Goal: Task Accomplishment & Management: Complete application form

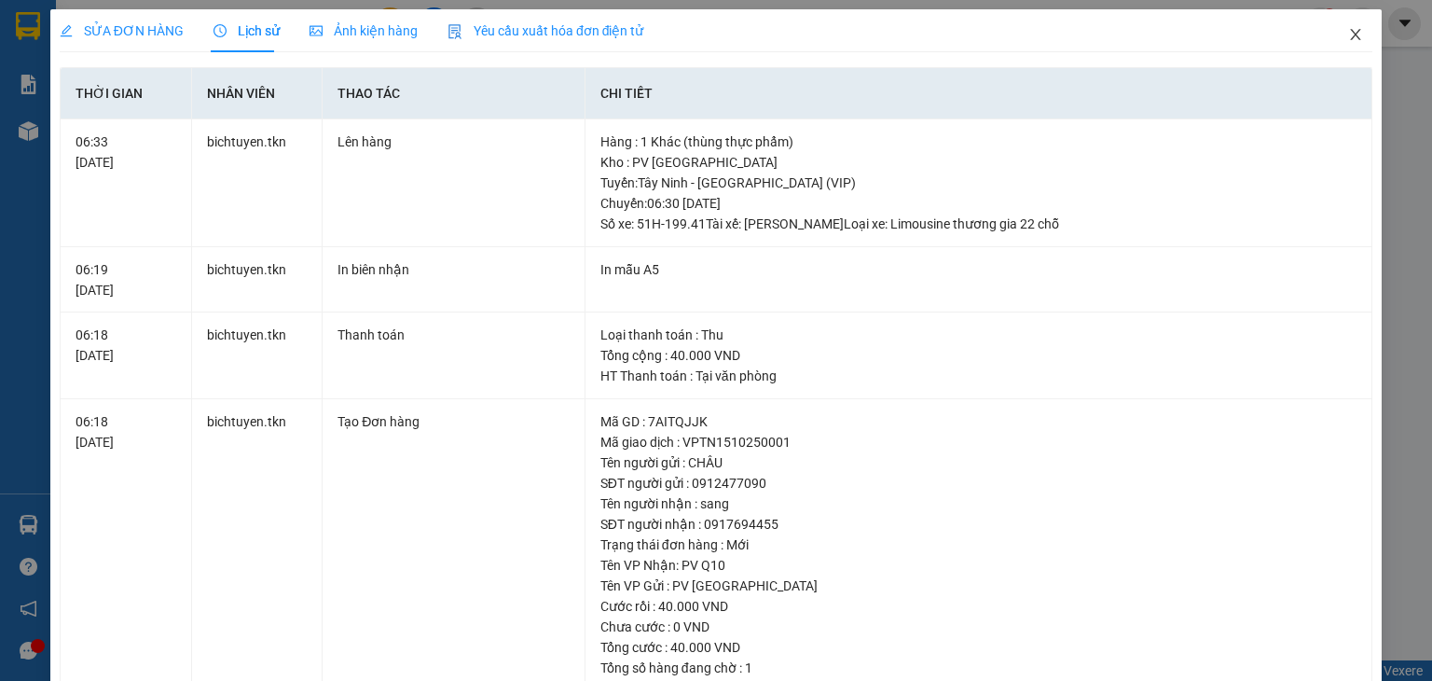
click at [1348, 36] on icon "close" at bounding box center [1355, 34] width 15 height 15
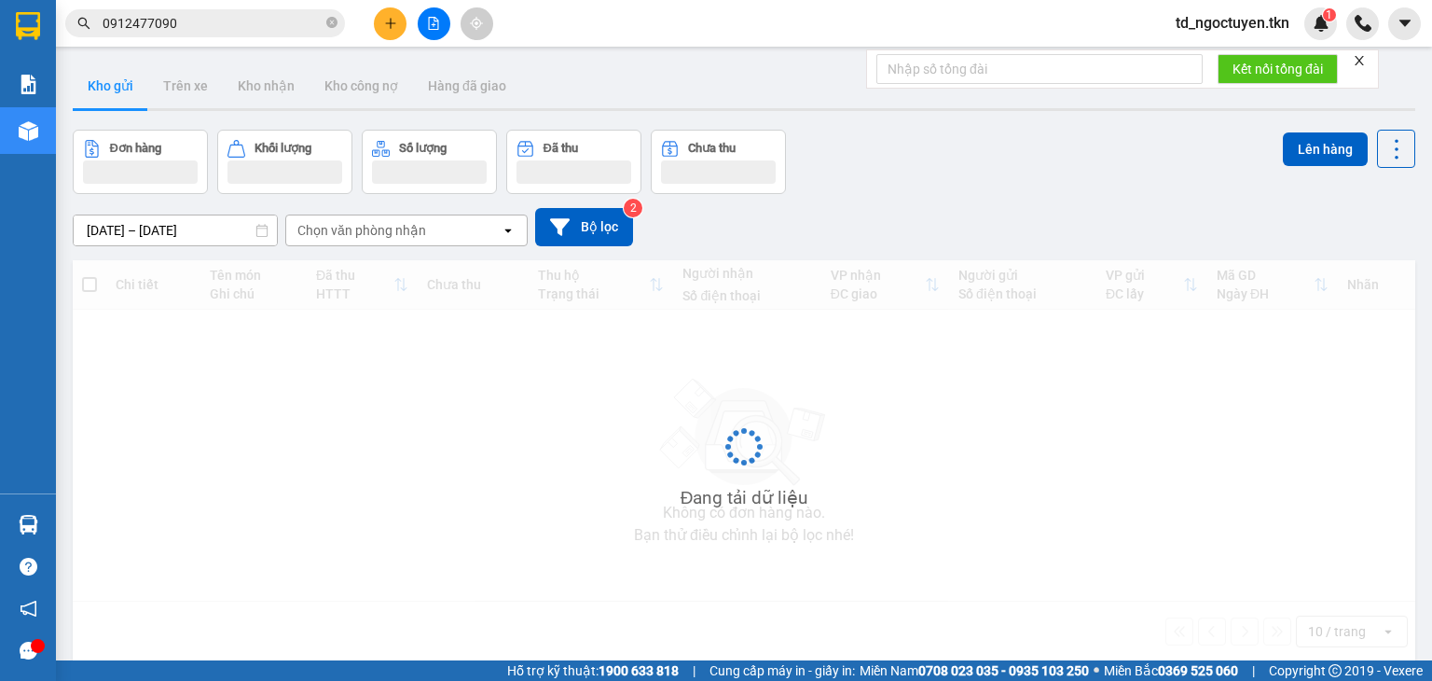
click at [205, 21] on input "0912477090" at bounding box center [213, 23] width 220 height 21
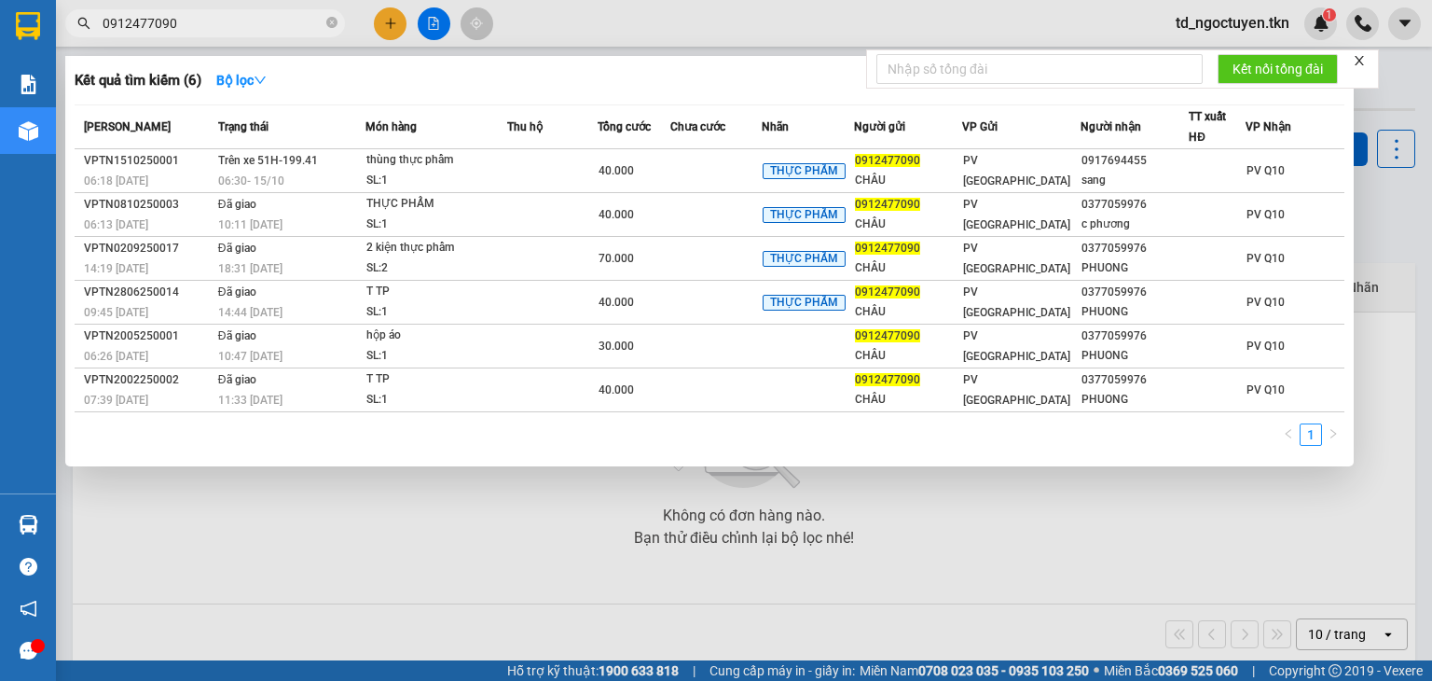
click at [205, 21] on input "0912477090" at bounding box center [213, 23] width 220 height 21
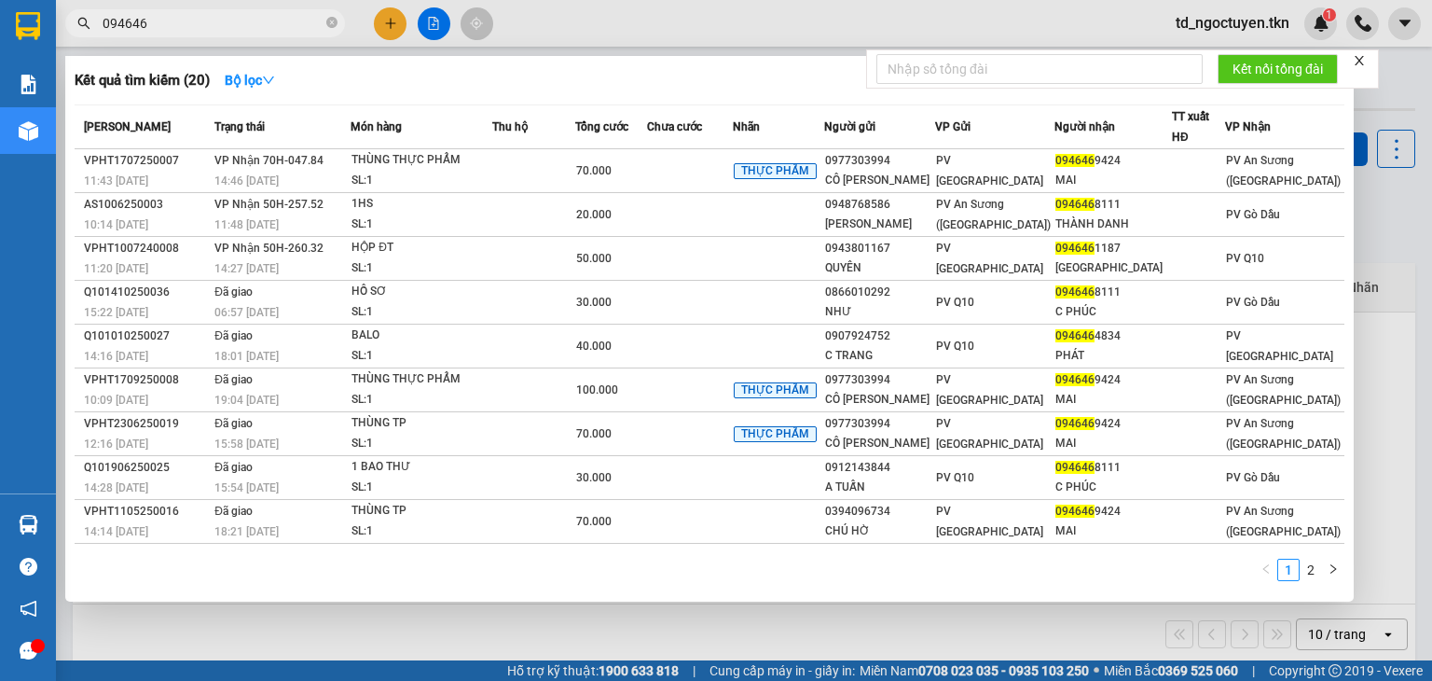
type input "094646"
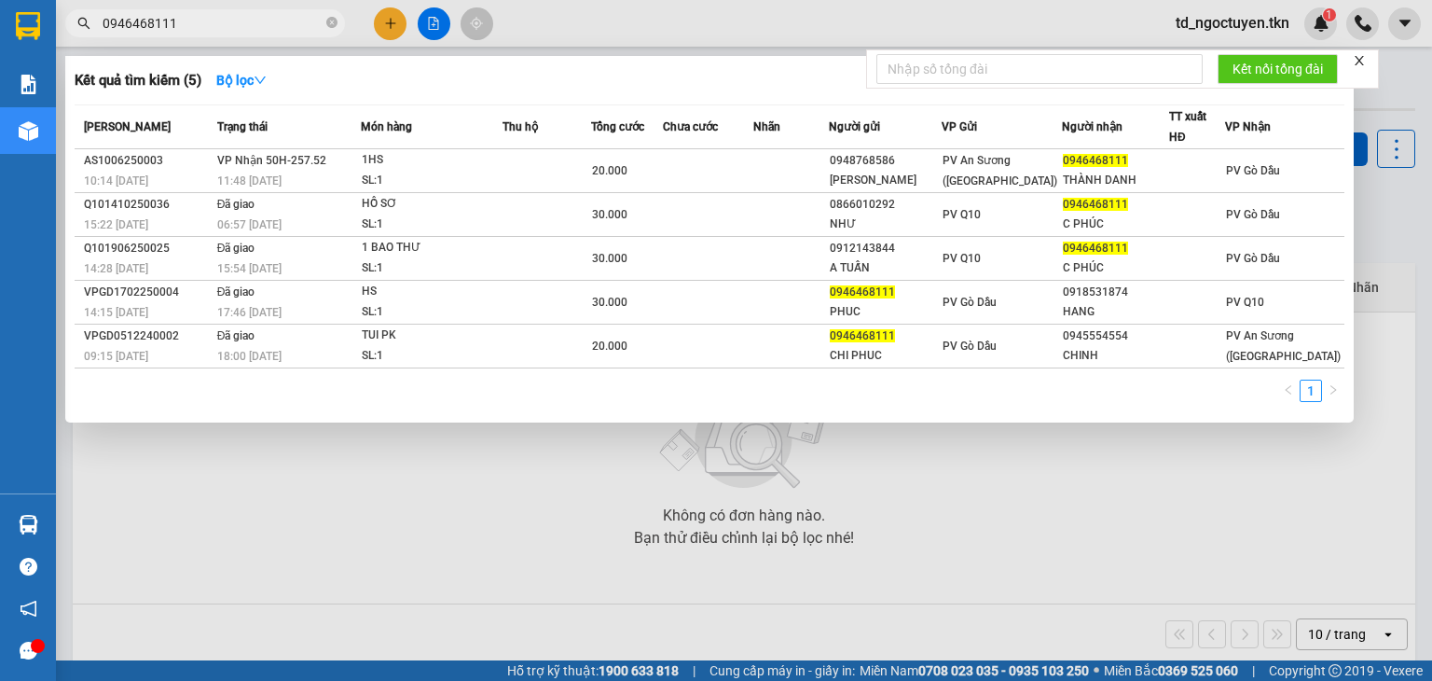
click at [149, 24] on input "0946468111" at bounding box center [213, 23] width 220 height 21
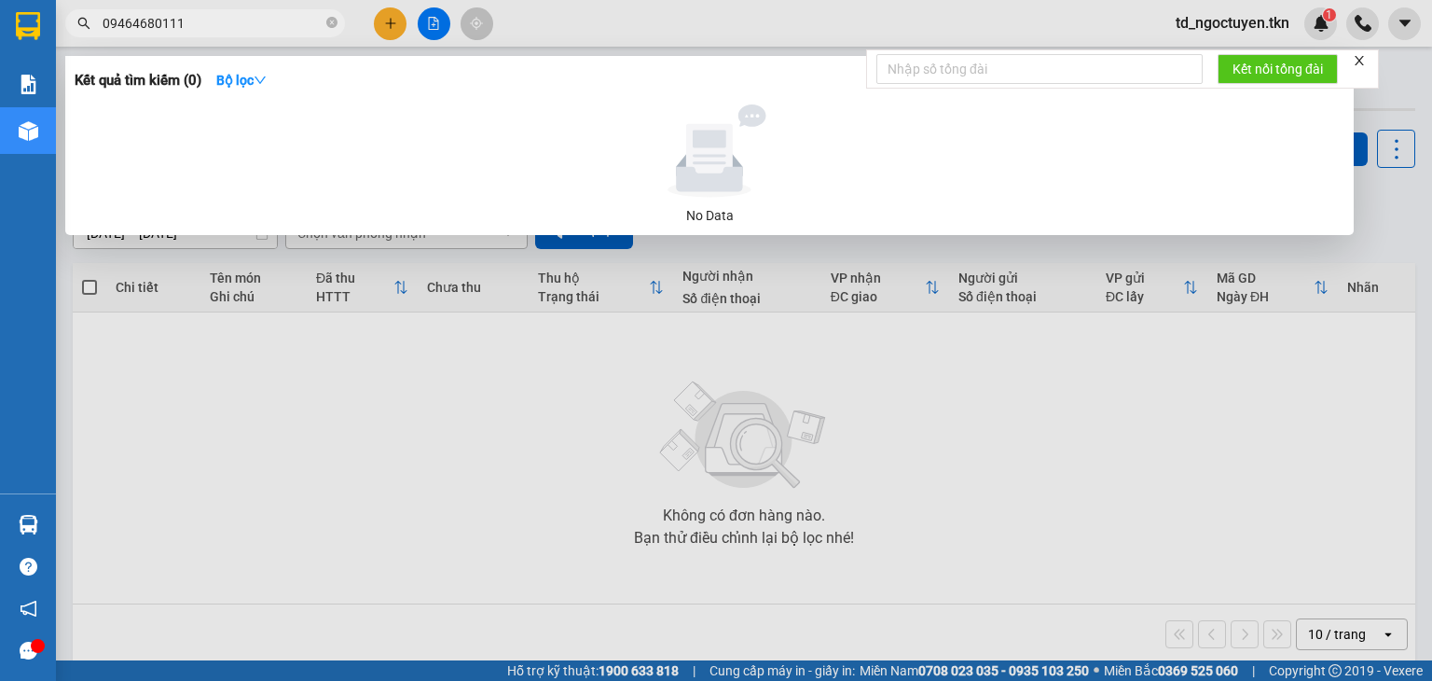
click at [198, 16] on input "09464680111" at bounding box center [213, 23] width 220 height 21
click at [160, 23] on input "09464680111" at bounding box center [213, 23] width 220 height 21
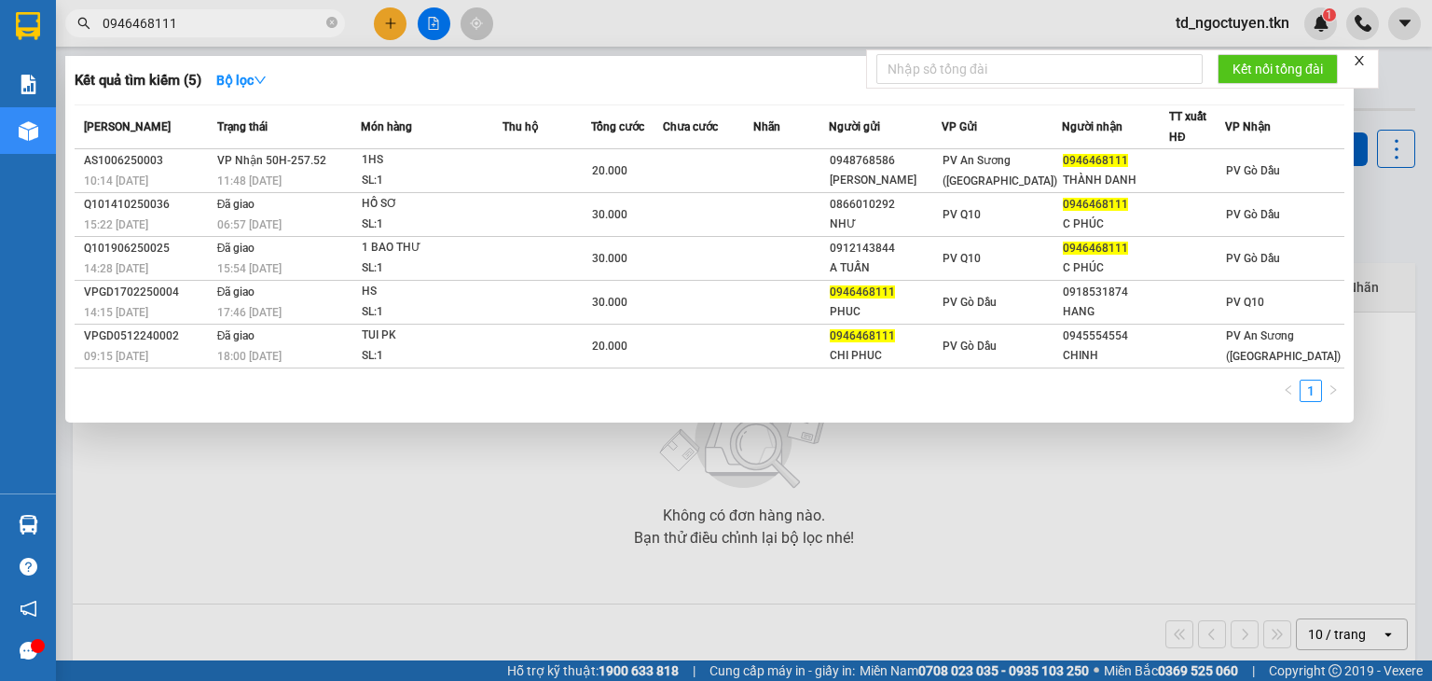
type input "0946468111"
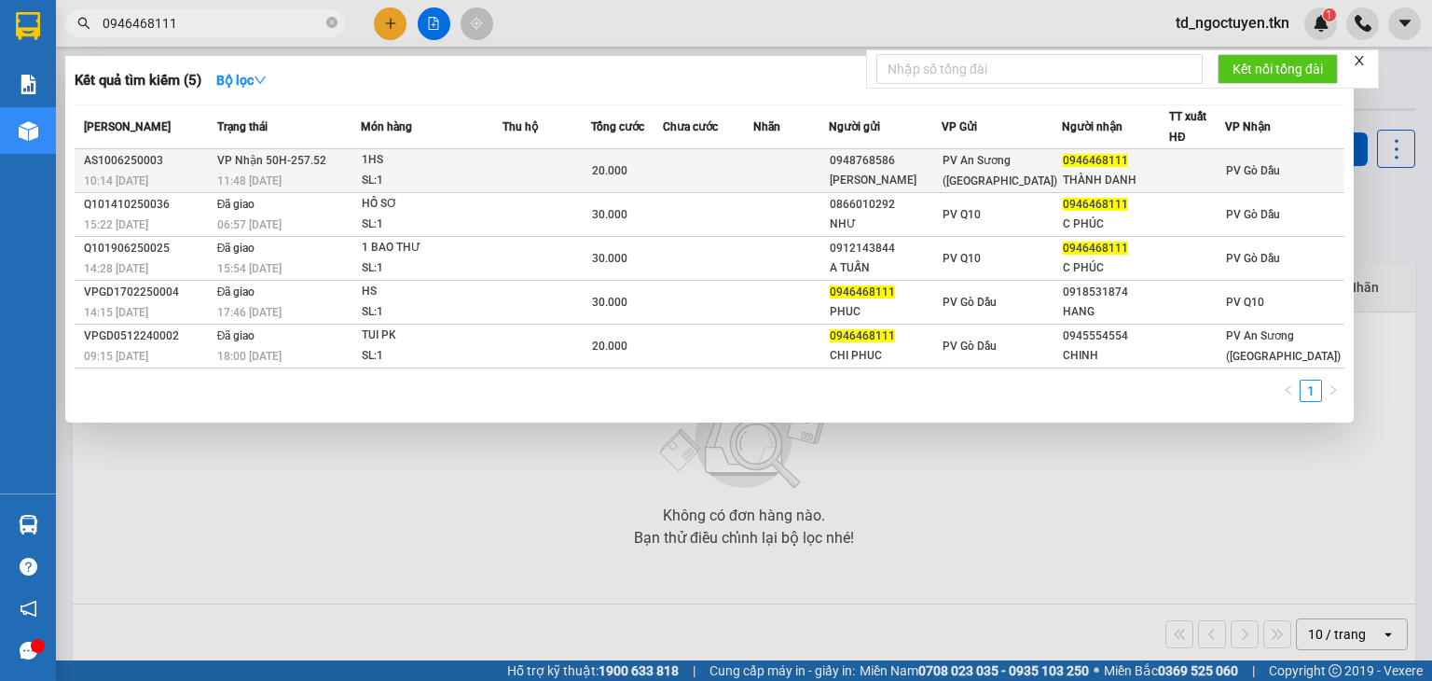
click at [286, 159] on span "VP Nhận 50H-257.52" at bounding box center [271, 160] width 109 height 13
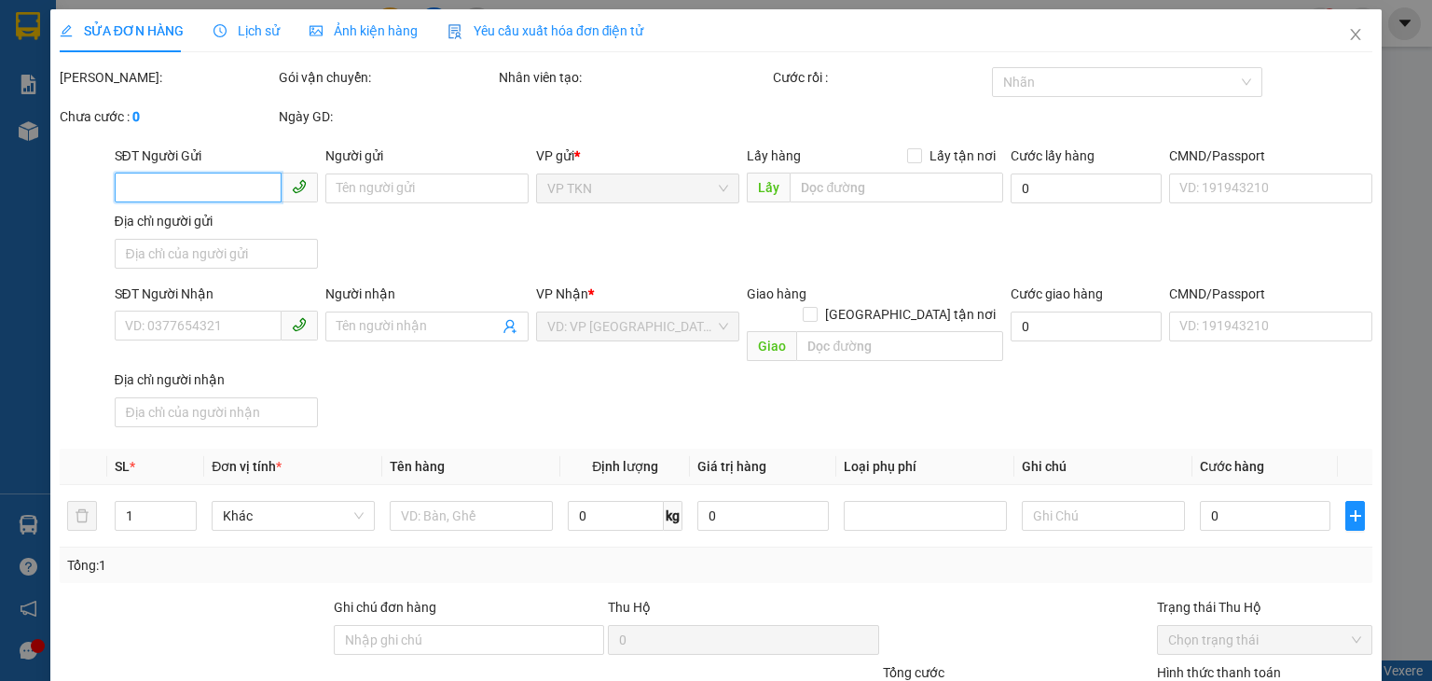
type input "0948768586"
type input "[PERSON_NAME]"
type input "0946468111"
type input "THÀNH DANH"
type input "20.000"
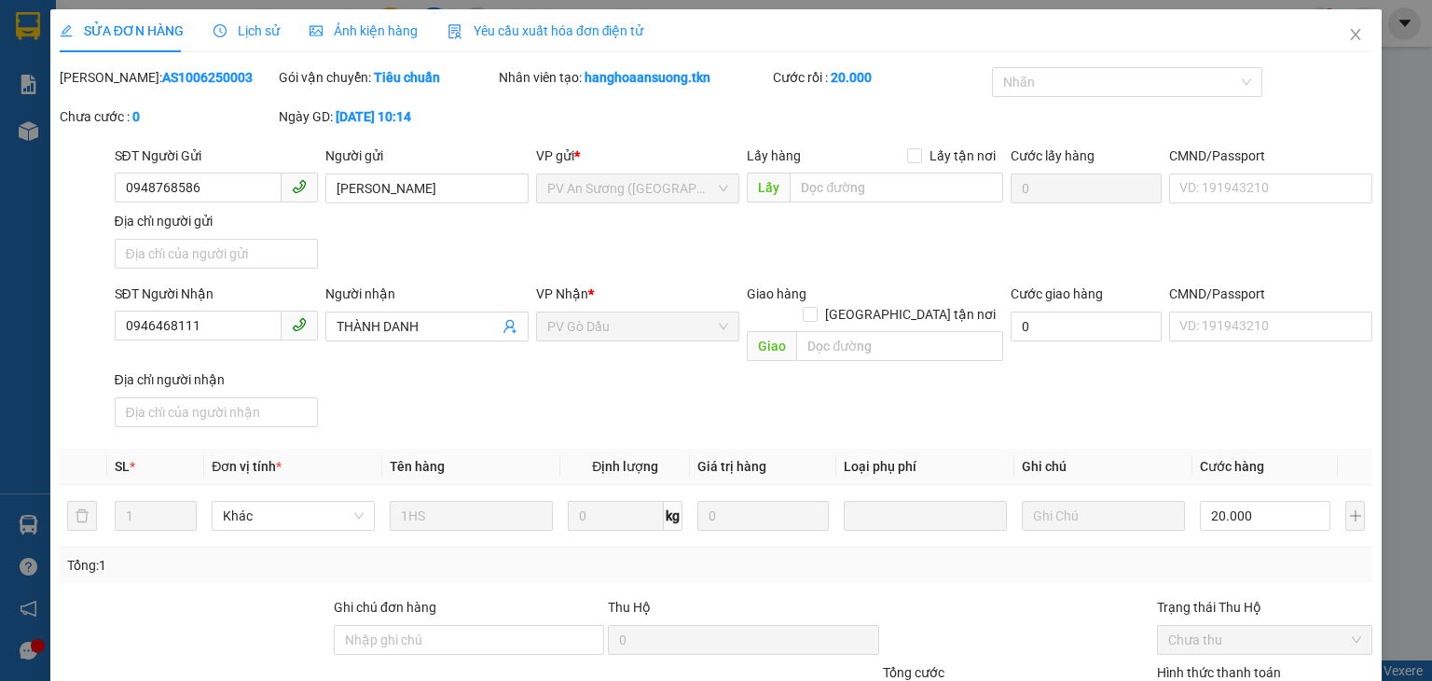
click at [252, 30] on span "Lịch sử" at bounding box center [247, 30] width 66 height 15
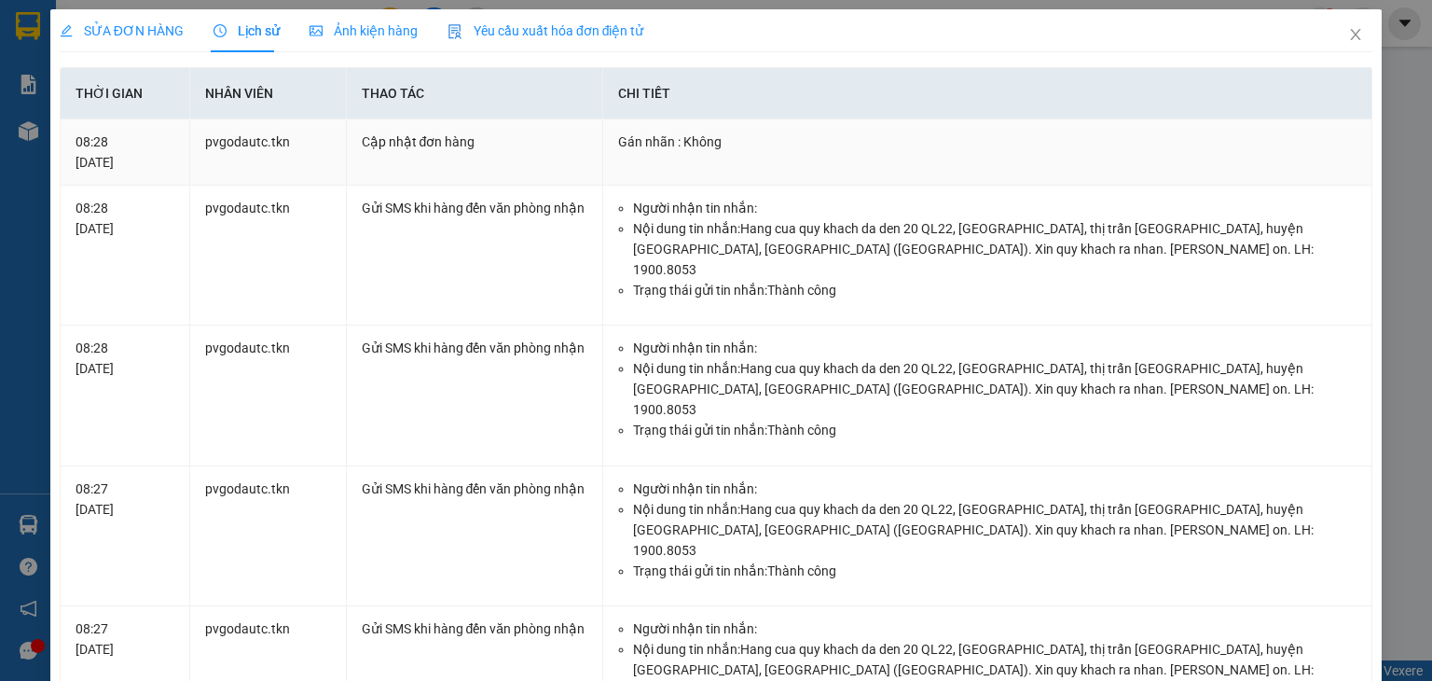
click at [517, 167] on td "Cập nhật đơn hàng" at bounding box center [475, 152] width 256 height 66
click at [1348, 35] on icon "close" at bounding box center [1355, 34] width 15 height 15
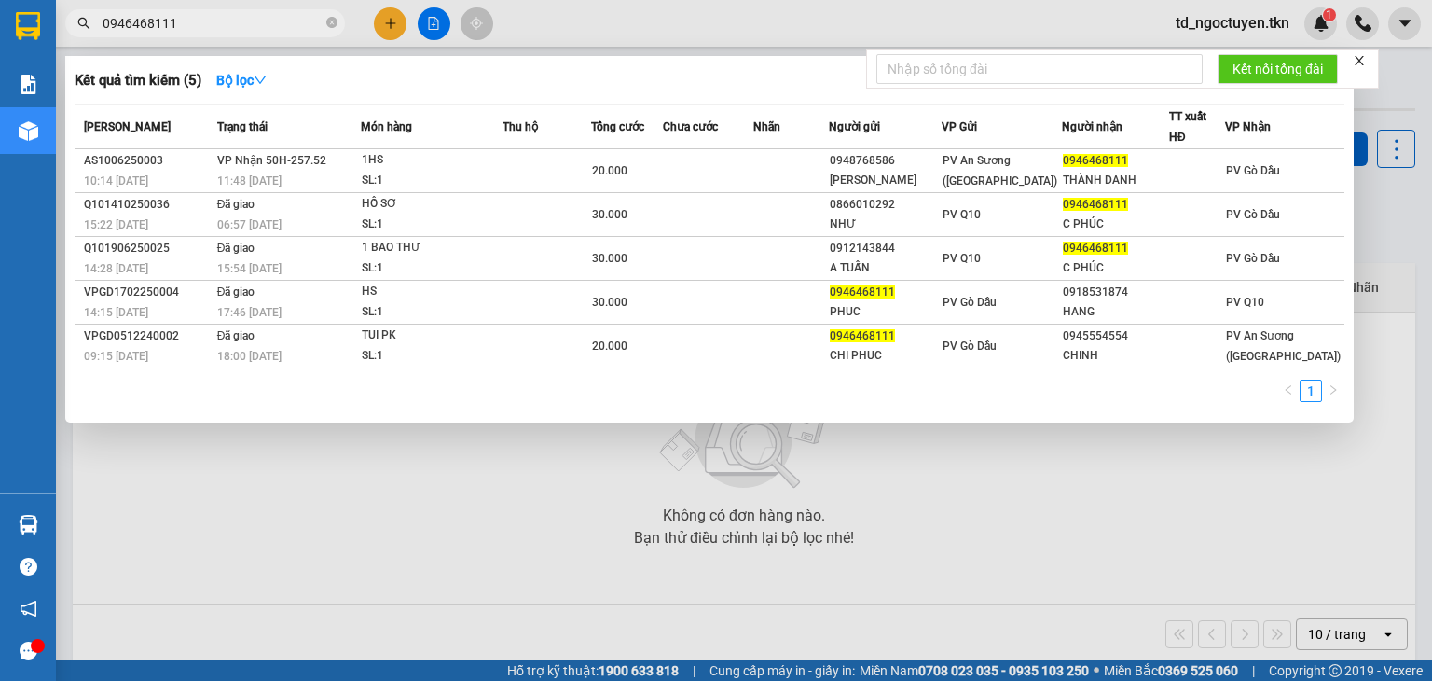
click at [207, 19] on input "0946468111" at bounding box center [213, 23] width 220 height 21
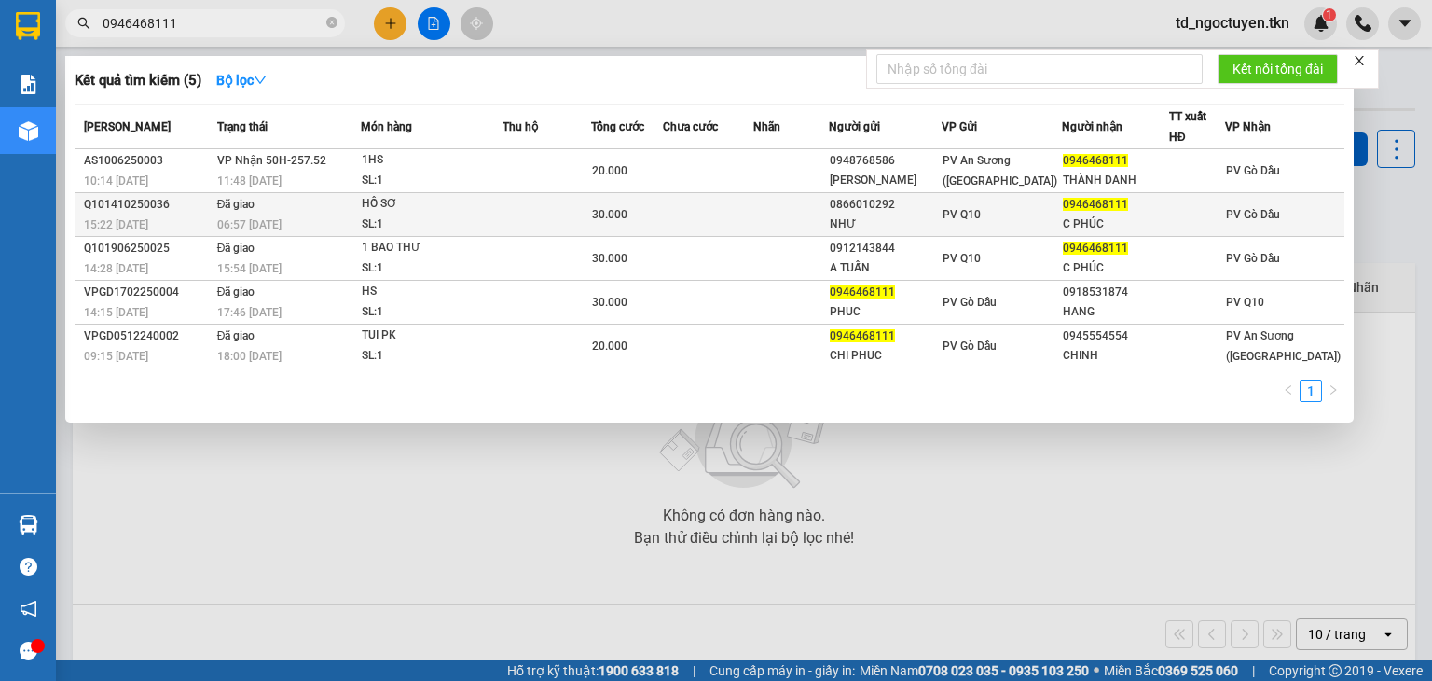
click at [311, 214] on div "06:57 [DATE]" at bounding box center [289, 224] width 144 height 21
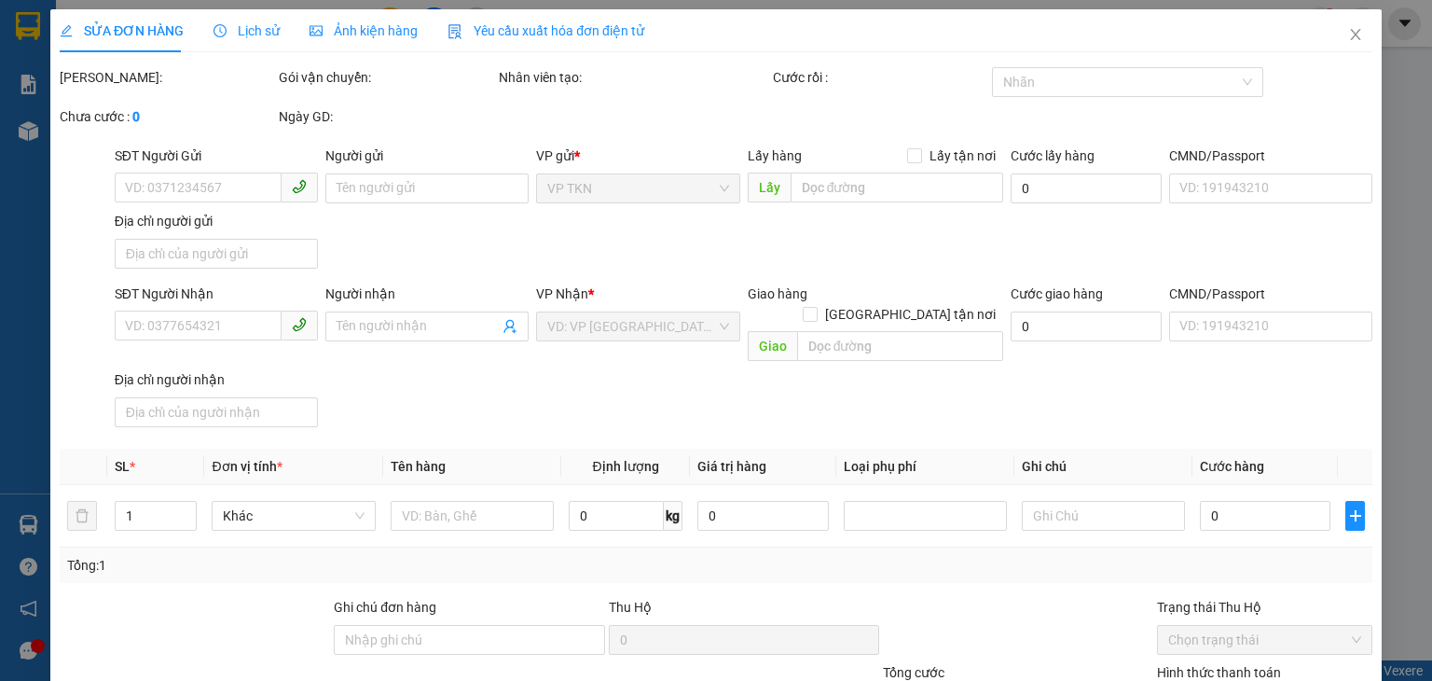
type input "0866010292"
type input "NHƯ"
type input "0946468111"
type input "C PHÚC"
type input "30.000"
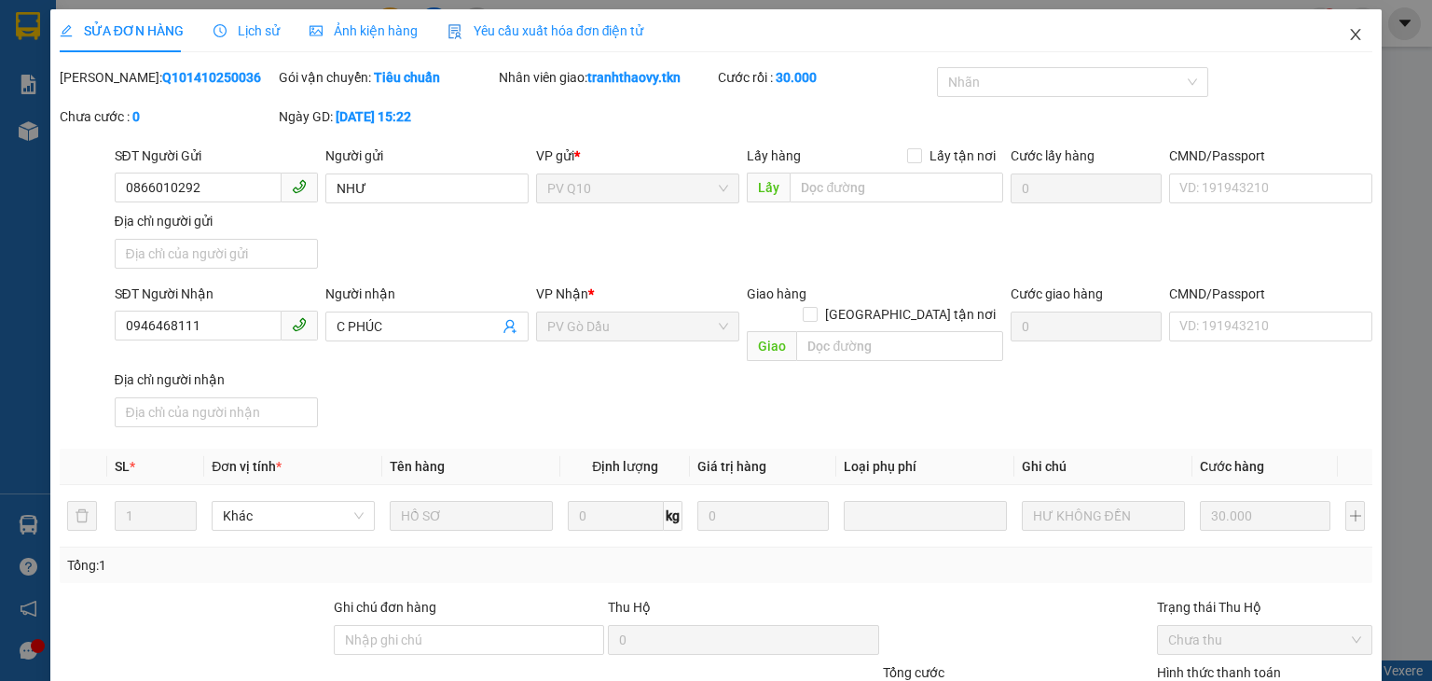
click at [1348, 41] on icon "close" at bounding box center [1355, 34] width 15 height 15
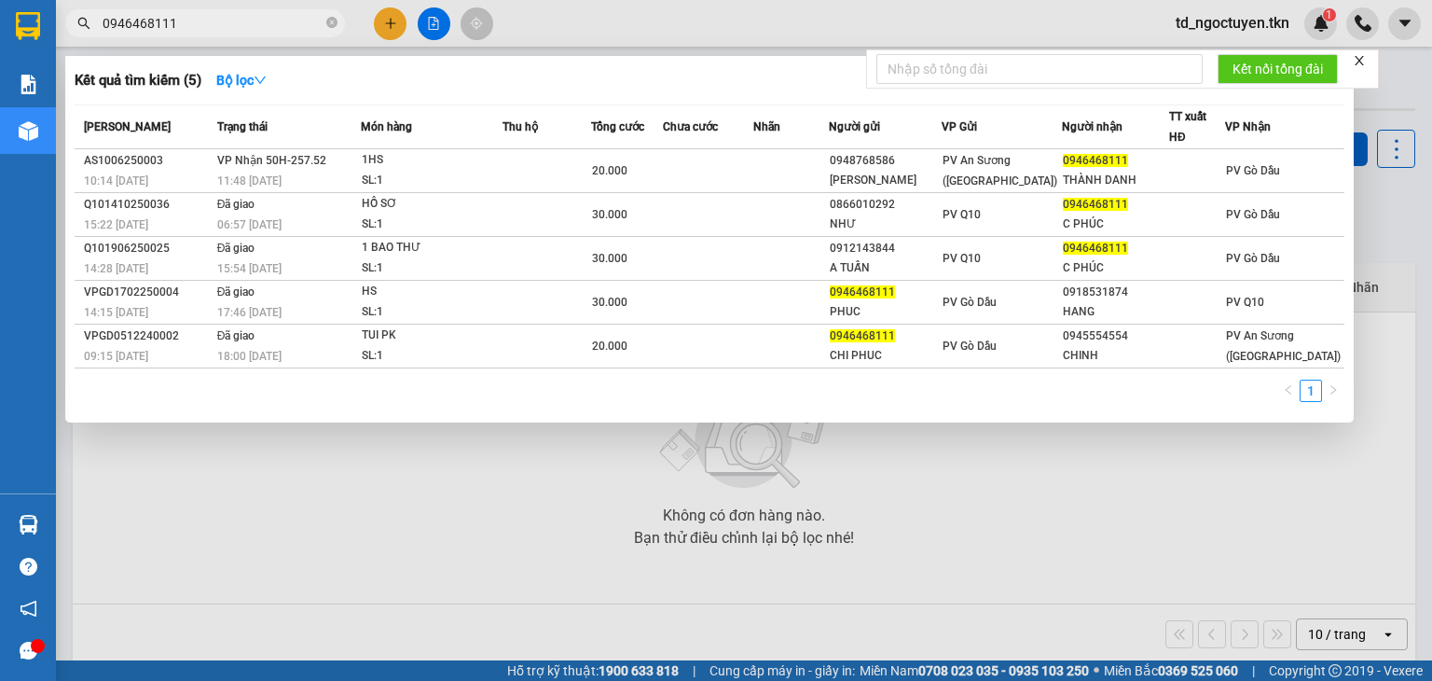
click at [220, 22] on input "0946468111" at bounding box center [213, 23] width 220 height 21
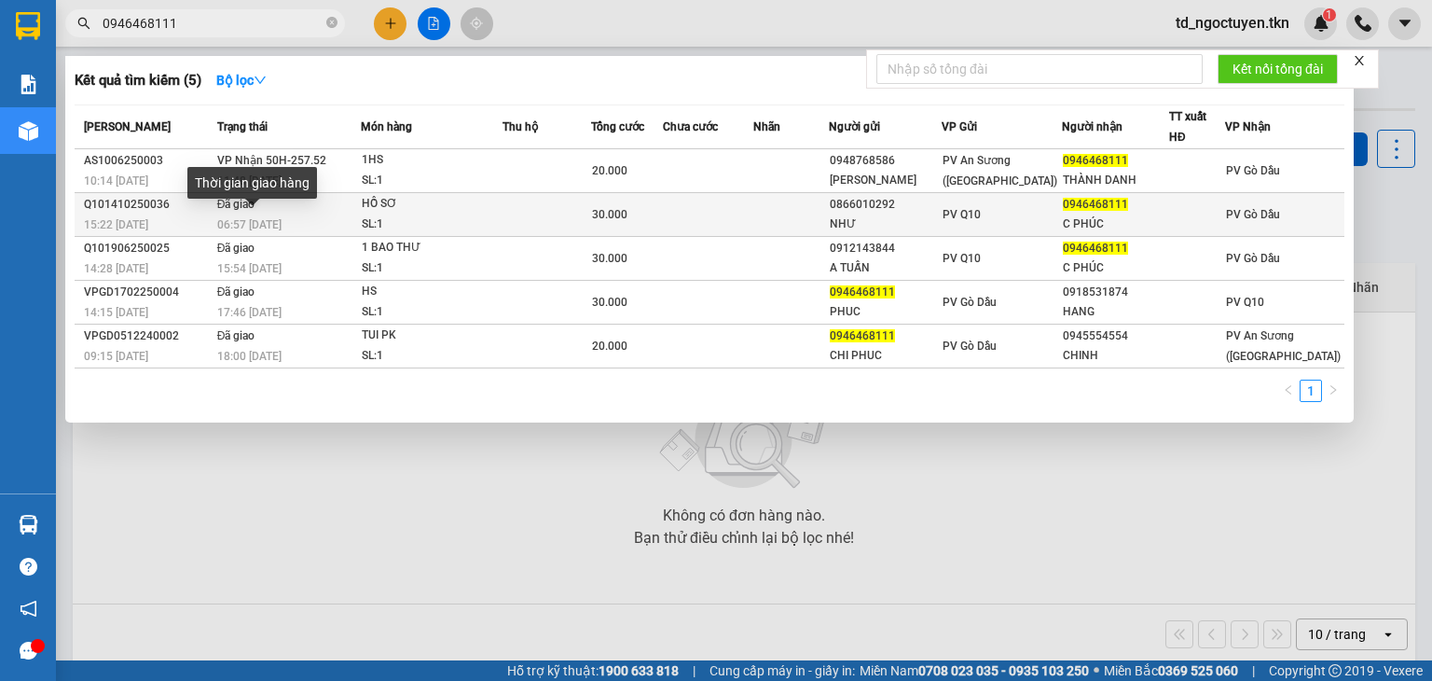
click at [268, 220] on span "06:57 [DATE]" at bounding box center [249, 224] width 64 height 13
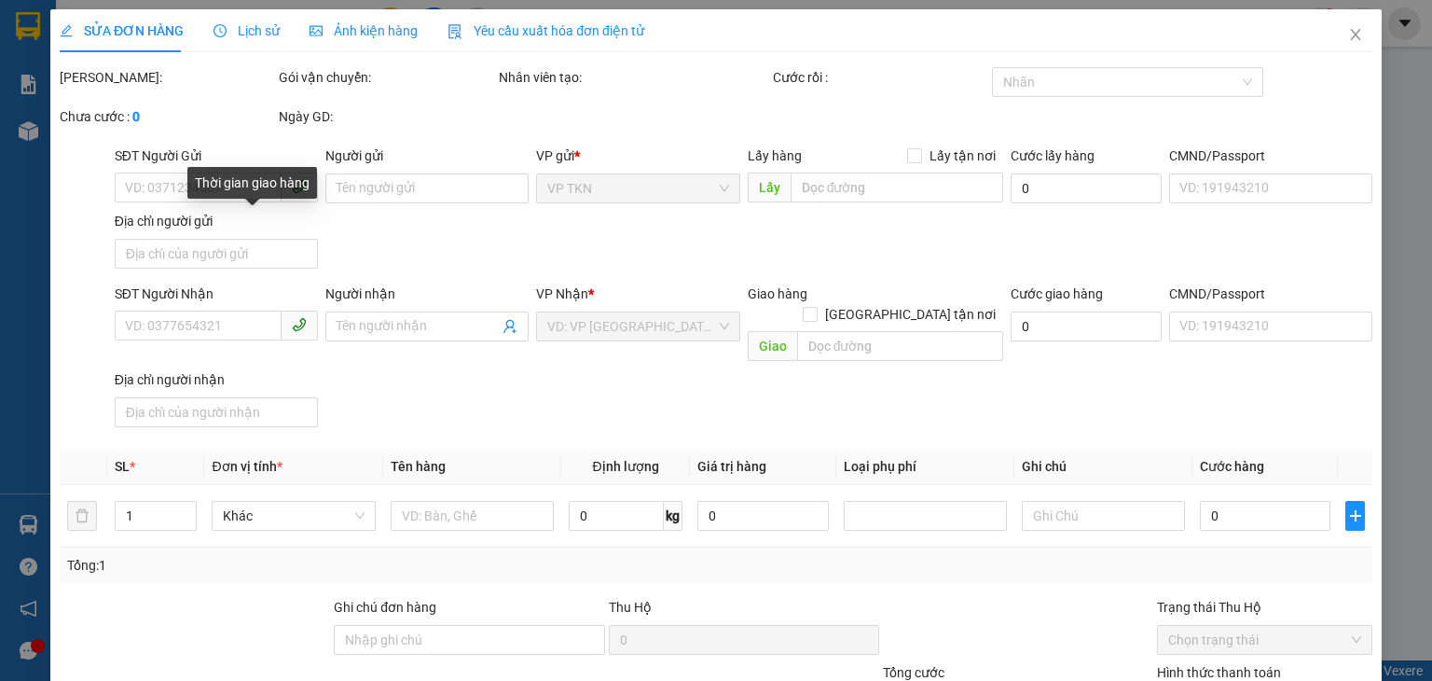
type input "0866010292"
type input "NHƯ"
type input "0946468111"
type input "C PHÚC"
type input "30.000"
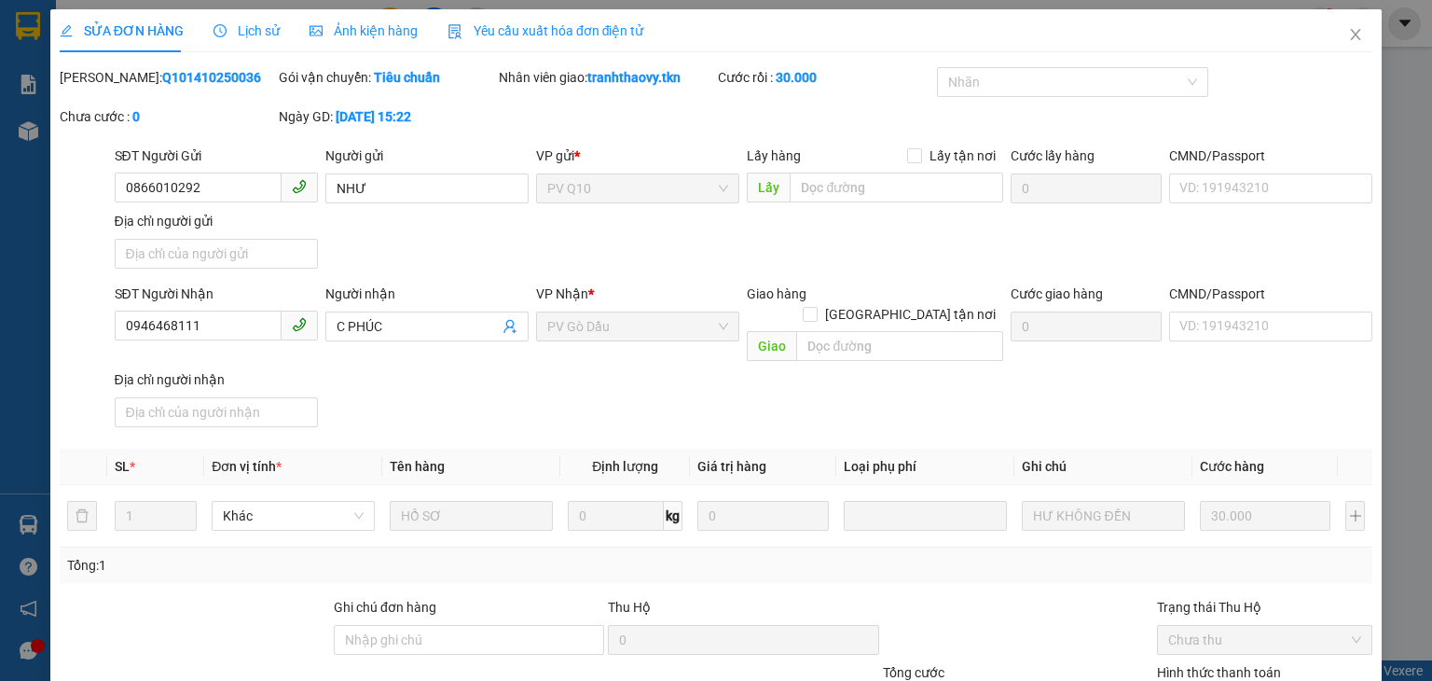
click at [242, 35] on span "Lịch sử" at bounding box center [247, 30] width 66 height 15
